Goal: Use online tool/utility: Utilize a website feature to perform a specific function

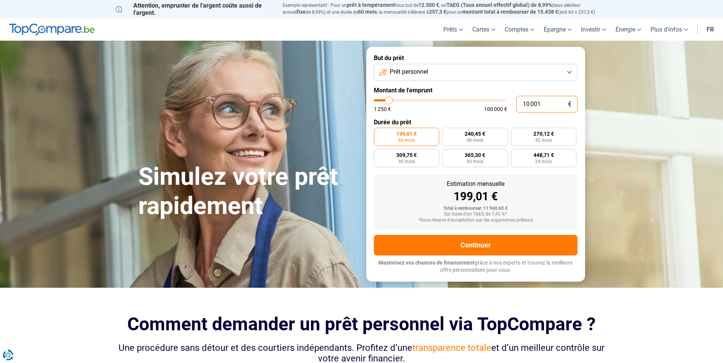
drag, startPoint x: 548, startPoint y: 107, endPoint x: 478, endPoint y: 103, distance: 69.6
click at [516, 103] on input "10 001" at bounding box center [546, 104] width 61 height 17
type input "4"
type input "1250"
type input "40"
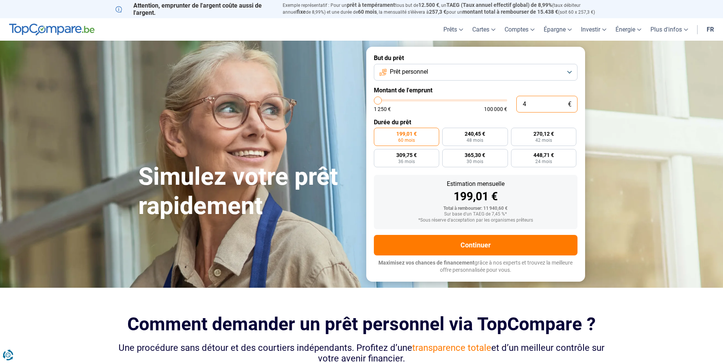
type input "1250"
type input "400"
type input "1250"
type input "4 000"
type input "4000"
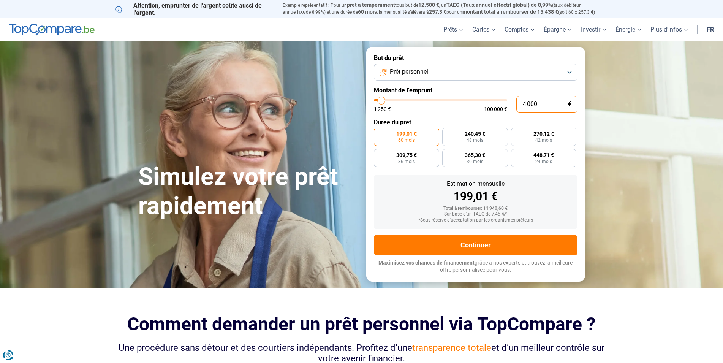
type input "4 000"
radio input "true"
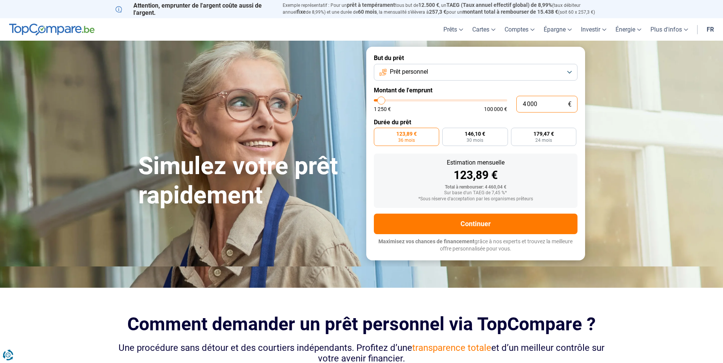
type input "400"
type input "1250"
type input "40"
type input "1250"
type input "4"
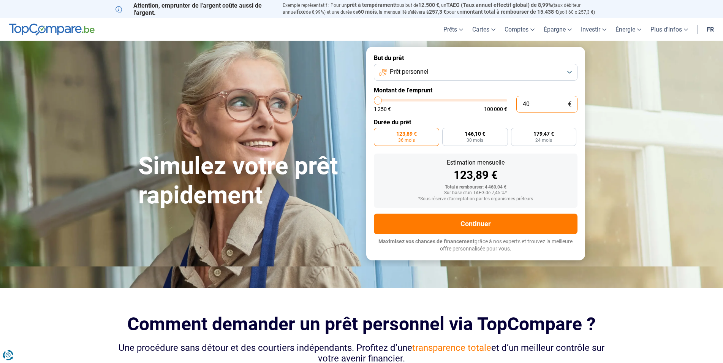
type input "1250"
type input "1 250"
type input "1250"
radio input "true"
type input "12 503"
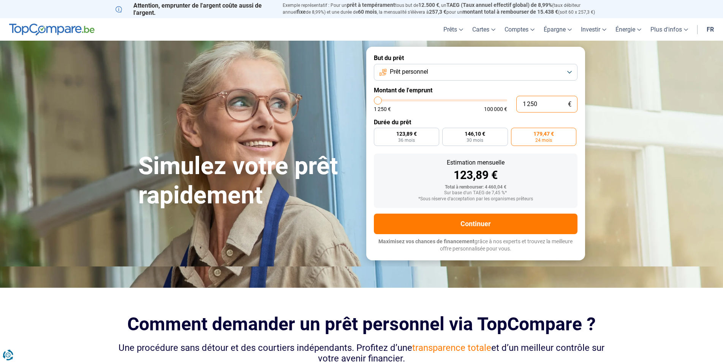
type input "12500"
type input "125 030"
type input "100000"
type input "100 000"
type input "100000"
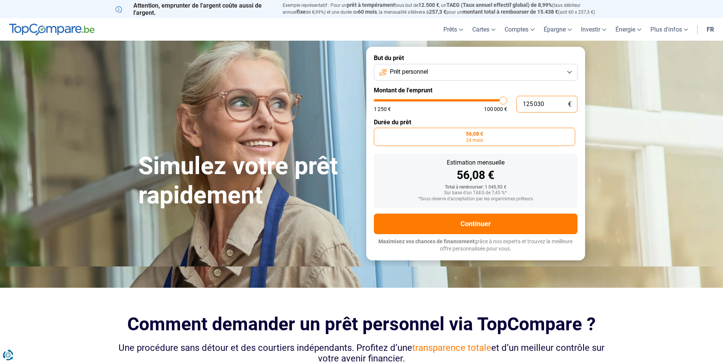
radio input "false"
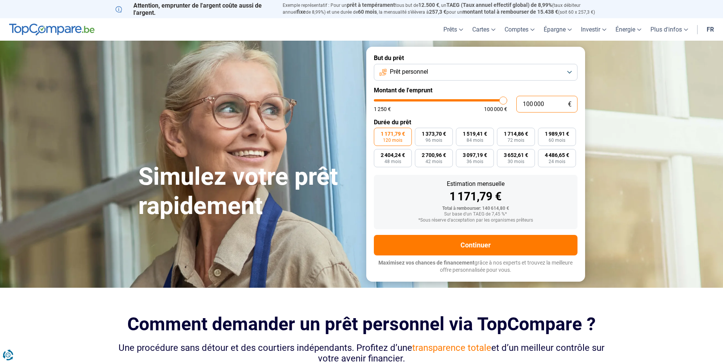
type input "10 000"
type input "10000"
type input "1 000"
type input "1250"
type input "100"
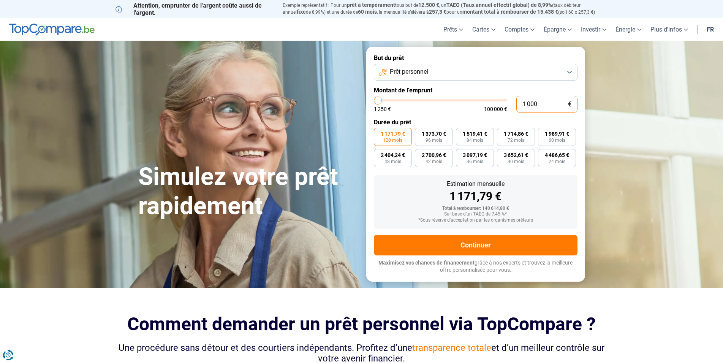
type input "1250"
type input "10"
type input "1250"
type input "1"
type input "1250"
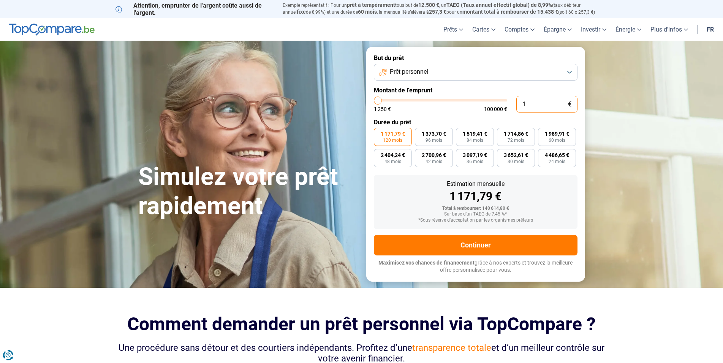
type input "0"
type input "1250"
type input "4"
type input "1250"
type input "43"
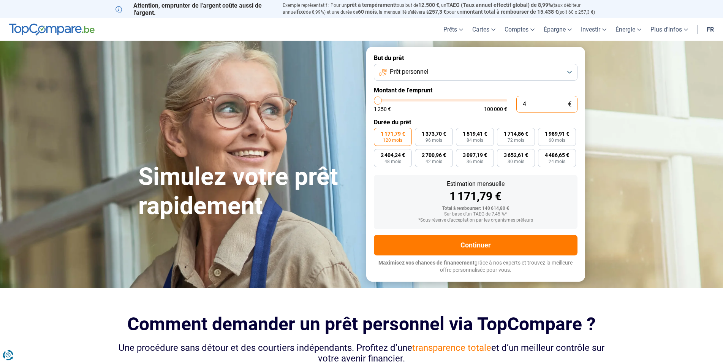
type input "1250"
type input "430"
type input "1250"
type input "4 300"
type input "4250"
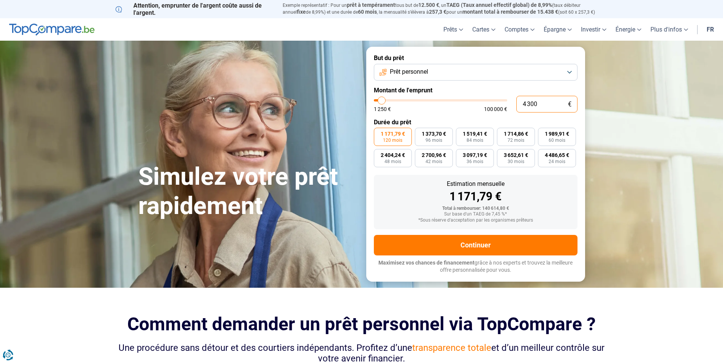
type input "4 300"
type input "4250"
radio input "true"
click at [553, 182] on div "Estimation mensuelle 1 171,79 € Total à rembourser: 140 614,80 € Sur base d'un …" at bounding box center [476, 202] width 204 height 54
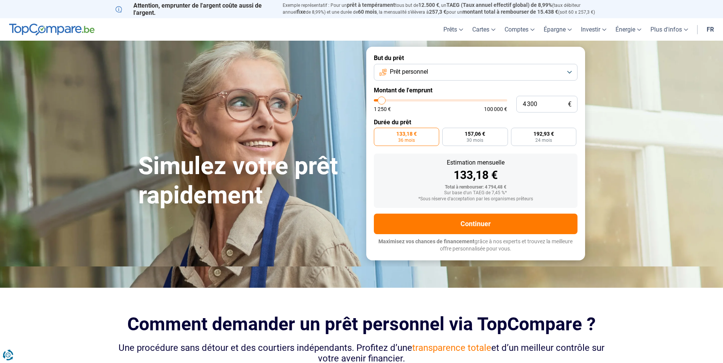
click at [498, 177] on div "133,18 €" at bounding box center [475, 174] width 191 height 11
drag, startPoint x: 546, startPoint y: 104, endPoint x: 505, endPoint y: 106, distance: 40.7
click at [516, 106] on input "4 300" at bounding box center [546, 104] width 61 height 17
type input "4"
type input "1250"
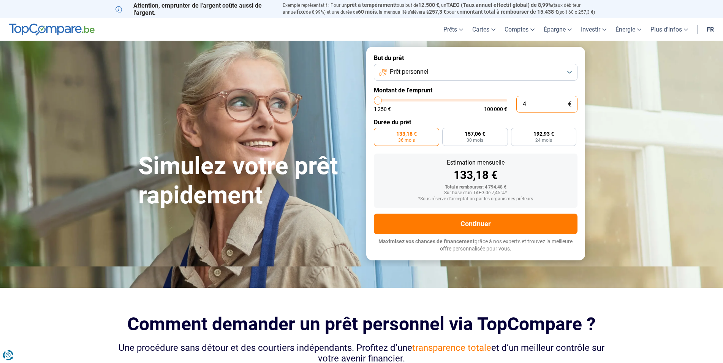
type input "40"
type input "1250"
type input "400"
type input "1250"
type input "4 000"
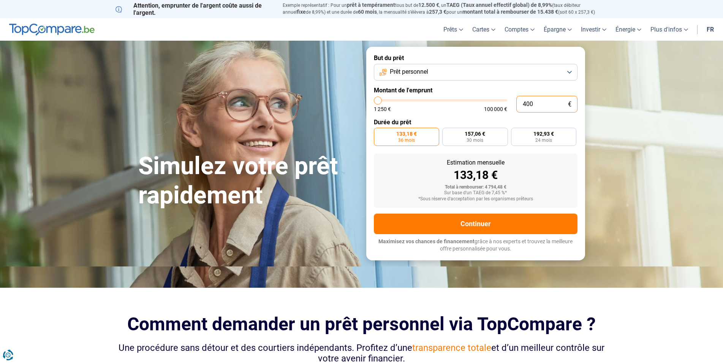
type input "4000"
click at [547, 178] on div "123,89 €" at bounding box center [475, 174] width 191 height 11
drag, startPoint x: 539, startPoint y: 105, endPoint x: 474, endPoint y: 103, distance: 65.4
click at [516, 103] on input "4 000" at bounding box center [546, 104] width 61 height 17
type input "4"
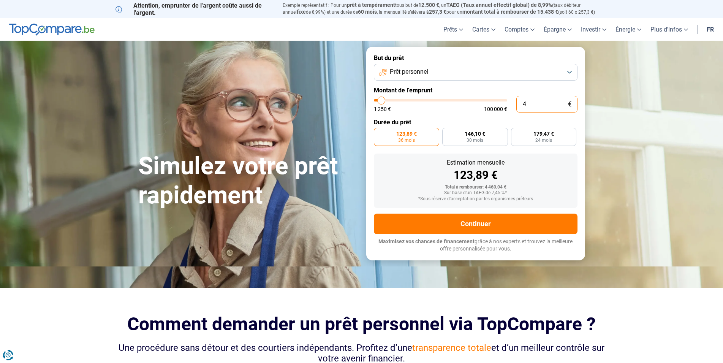
type input "1250"
type input "45"
type input "1250"
type input "450"
type input "1250"
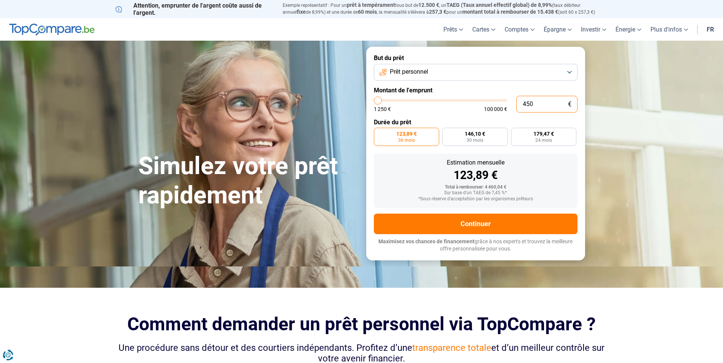
type input "4 500"
type input "4500"
type input "4 500"
click at [549, 169] on div "Estimation mensuelle 123,89 €" at bounding box center [475, 170] width 191 height 21
